Goal: Information Seeking & Learning: Find contact information

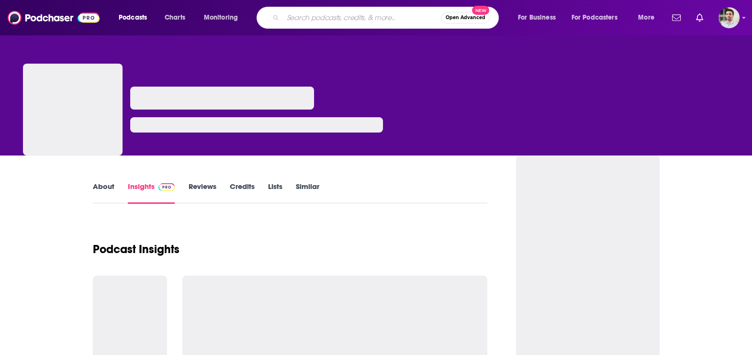
click at [311, 21] on input "Search podcasts, credits, & more..." at bounding box center [362, 17] width 158 height 15
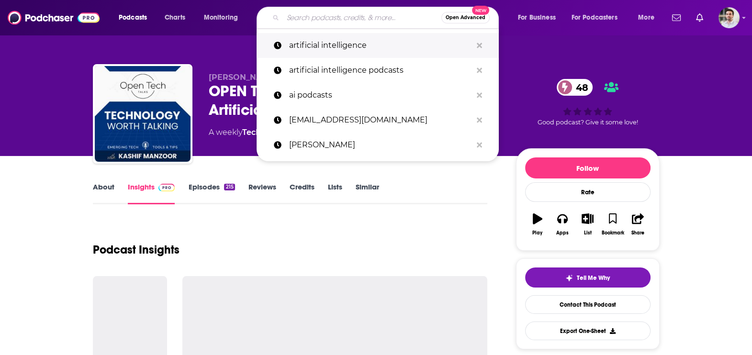
click at [309, 42] on p "artificial intelligence" at bounding box center [380, 45] width 183 height 25
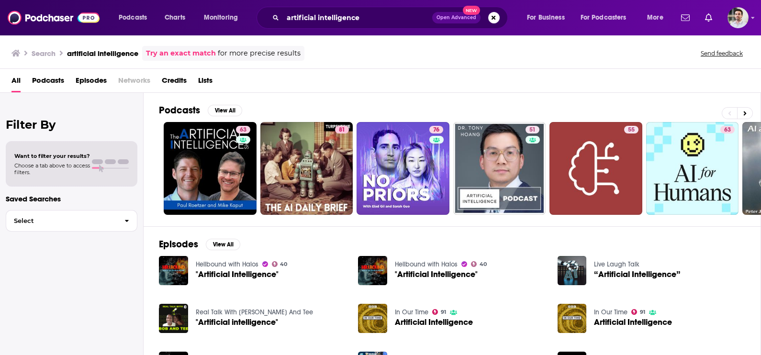
click at [227, 103] on div "Podcasts View All 63 81 76 51 55 63 54 38 + 5k" at bounding box center [460, 159] width 602 height 133
click at [226, 107] on button "View All" at bounding box center [225, 110] width 34 height 11
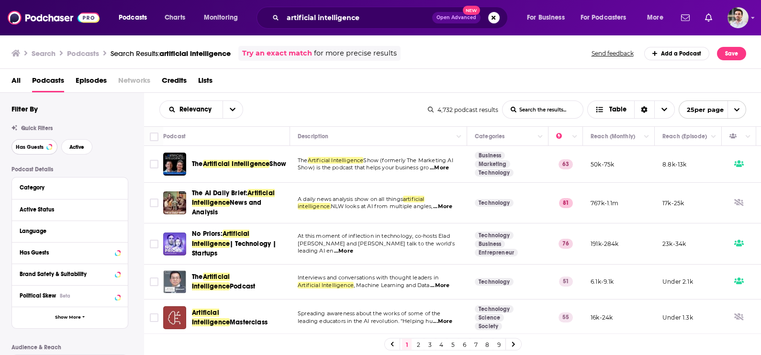
click at [17, 143] on button "Has Guests" at bounding box center [34, 146] width 46 height 15
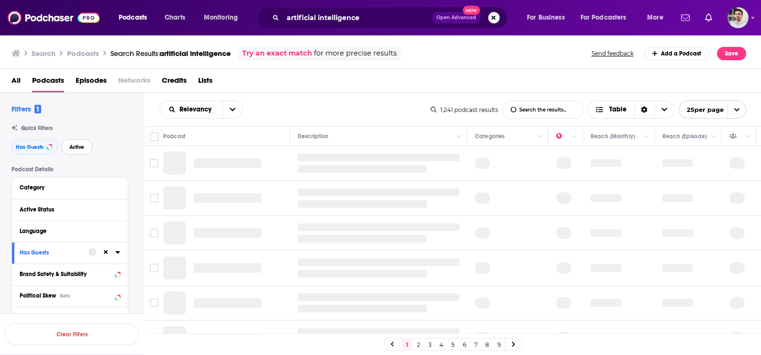
click at [71, 146] on span "Active" at bounding box center [76, 146] width 15 height 5
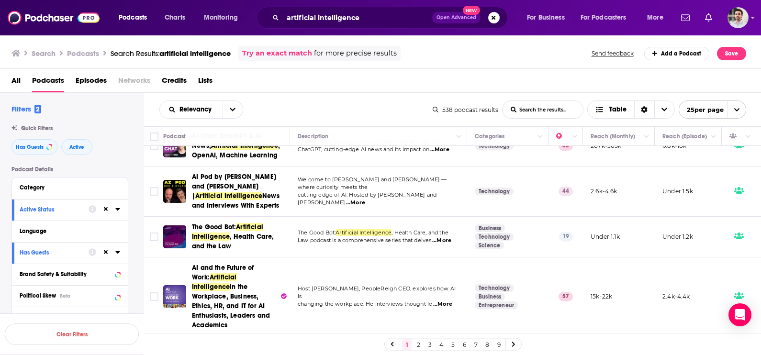
scroll to position [467, 0]
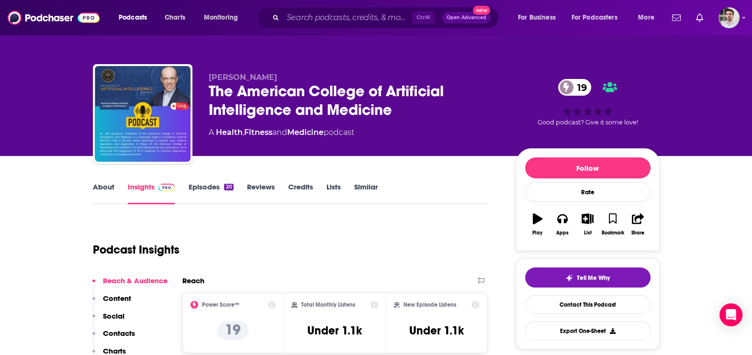
click at [119, 335] on p "Contacts" at bounding box center [119, 333] width 32 height 9
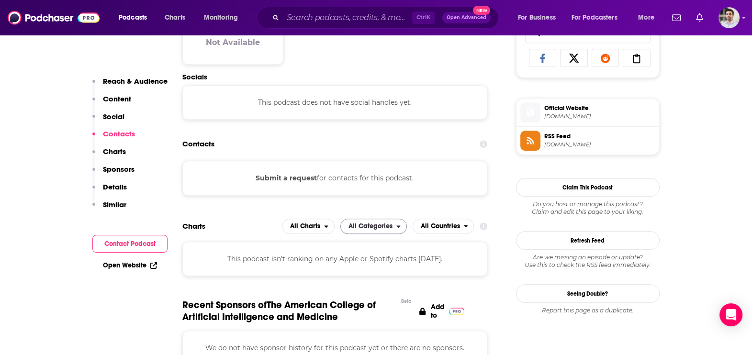
scroll to position [638, 0]
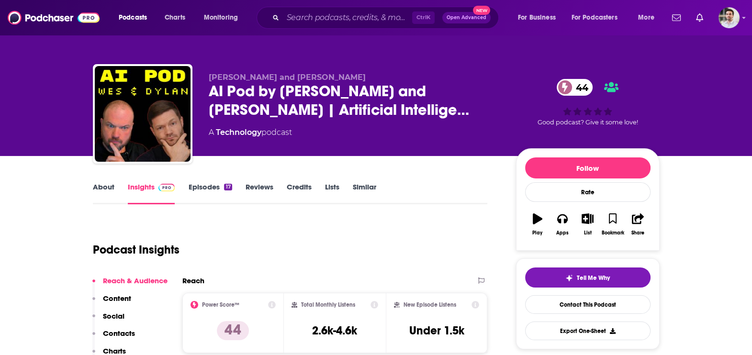
click at [117, 335] on p "Contacts" at bounding box center [119, 333] width 32 height 9
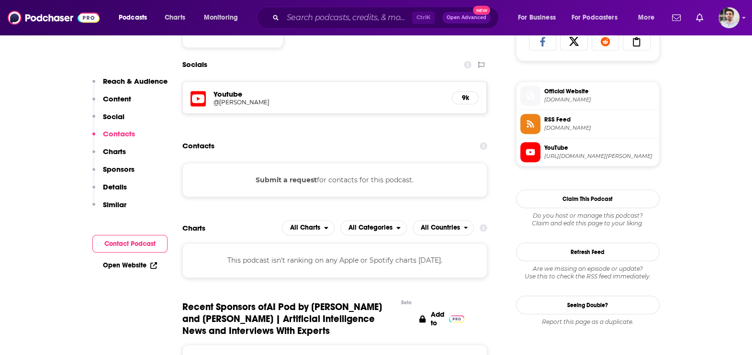
scroll to position [656, 0]
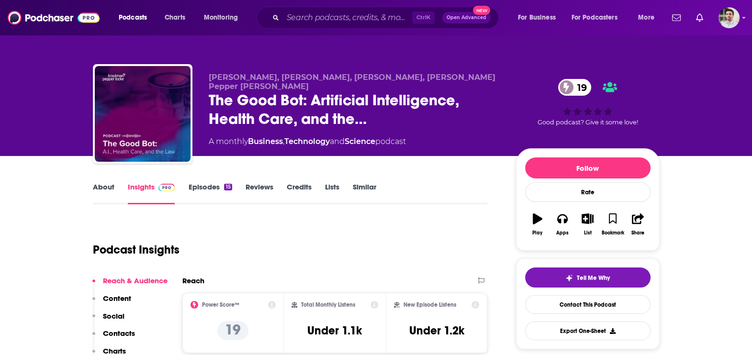
click at [124, 336] on p "Contacts" at bounding box center [119, 333] width 32 height 9
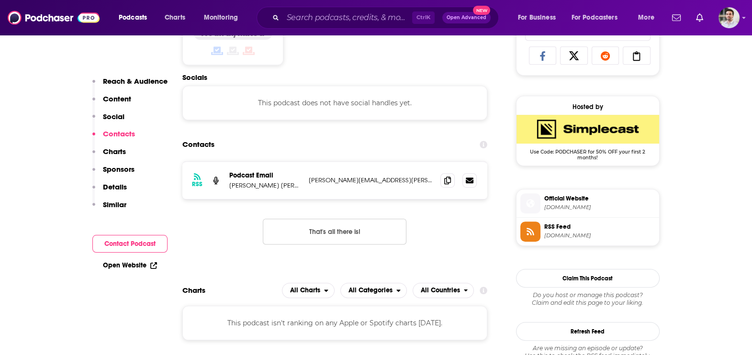
scroll to position [641, 0]
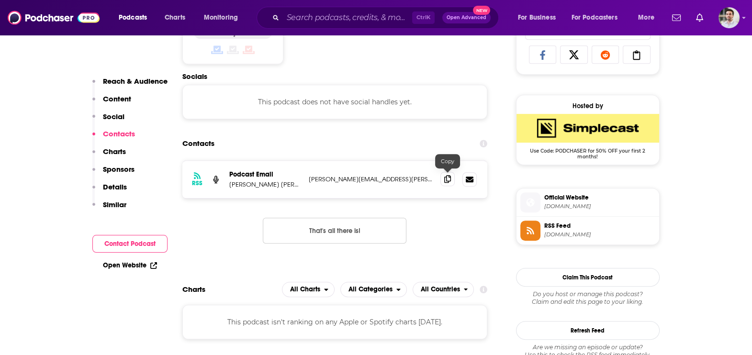
click at [441, 175] on span at bounding box center [447, 179] width 14 height 14
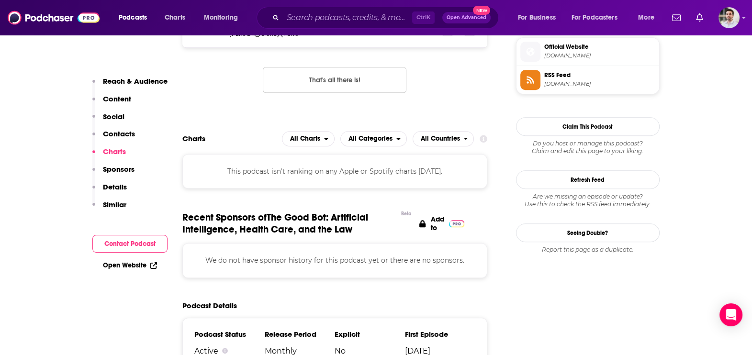
scroll to position [755, 0]
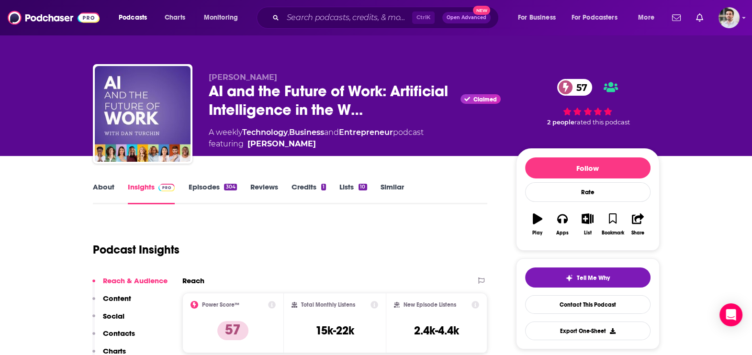
click at [119, 335] on p "Contacts" at bounding box center [119, 333] width 32 height 9
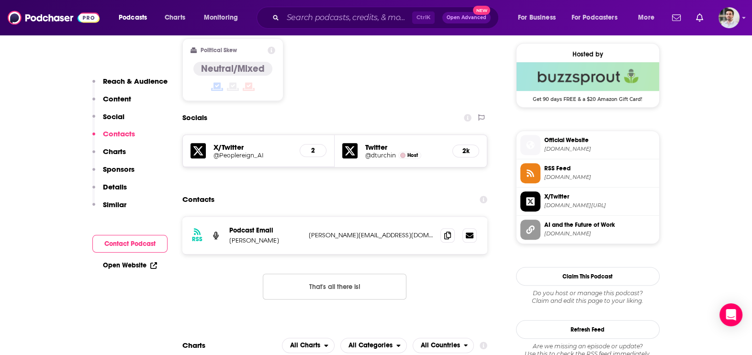
scroll to position [777, 0]
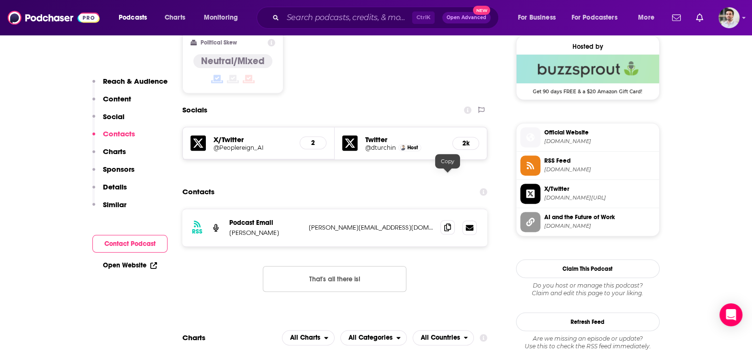
click at [445, 223] on icon at bounding box center [447, 227] width 7 height 8
